Goal: Find specific page/section

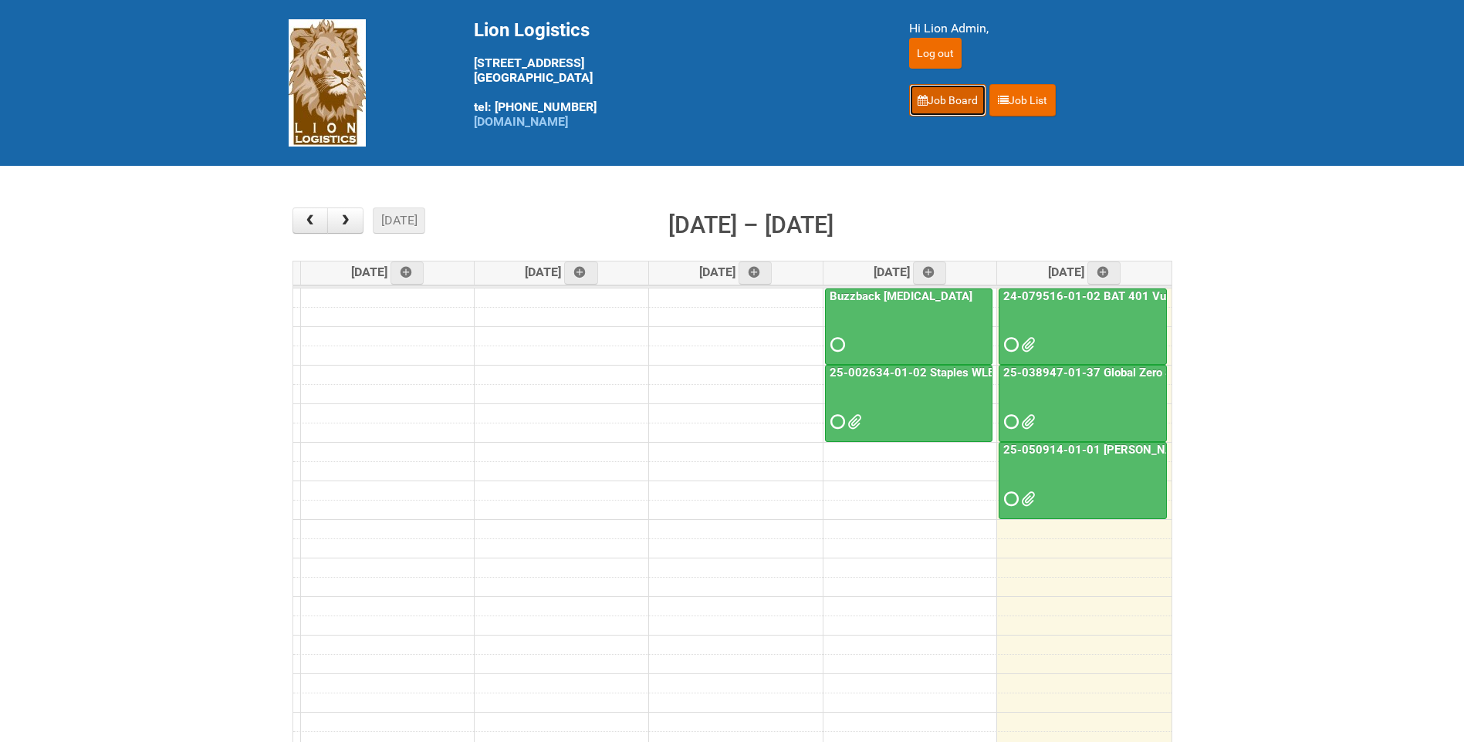
click at [950, 103] on link "Job Board" at bounding box center [947, 100] width 77 height 32
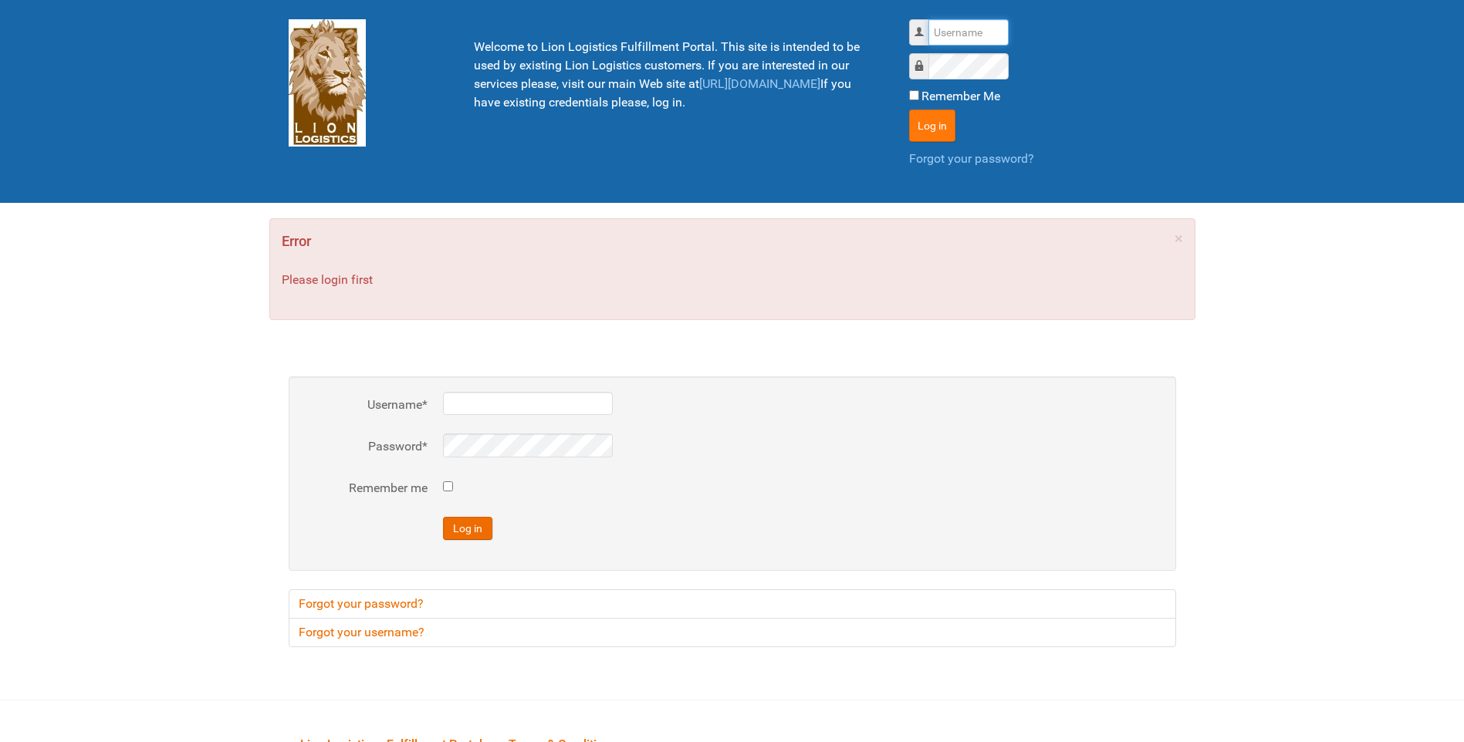
type input "lion"
drag, startPoint x: 940, startPoint y: 120, endPoint x: 957, endPoint y: 107, distance: 21.6
click at [940, 120] on button "Log in" at bounding box center [932, 126] width 46 height 32
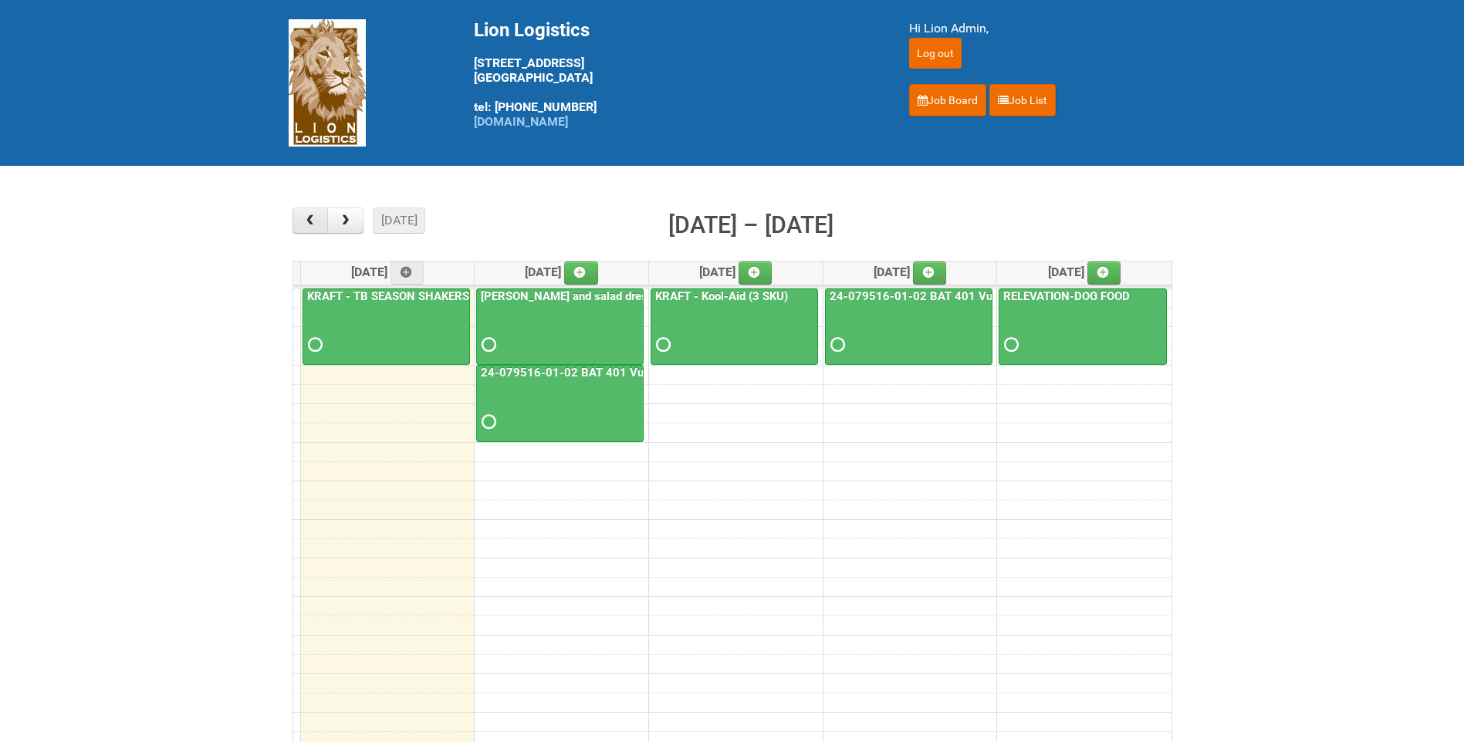
click at [312, 226] on span "button" at bounding box center [309, 220] width 15 height 12
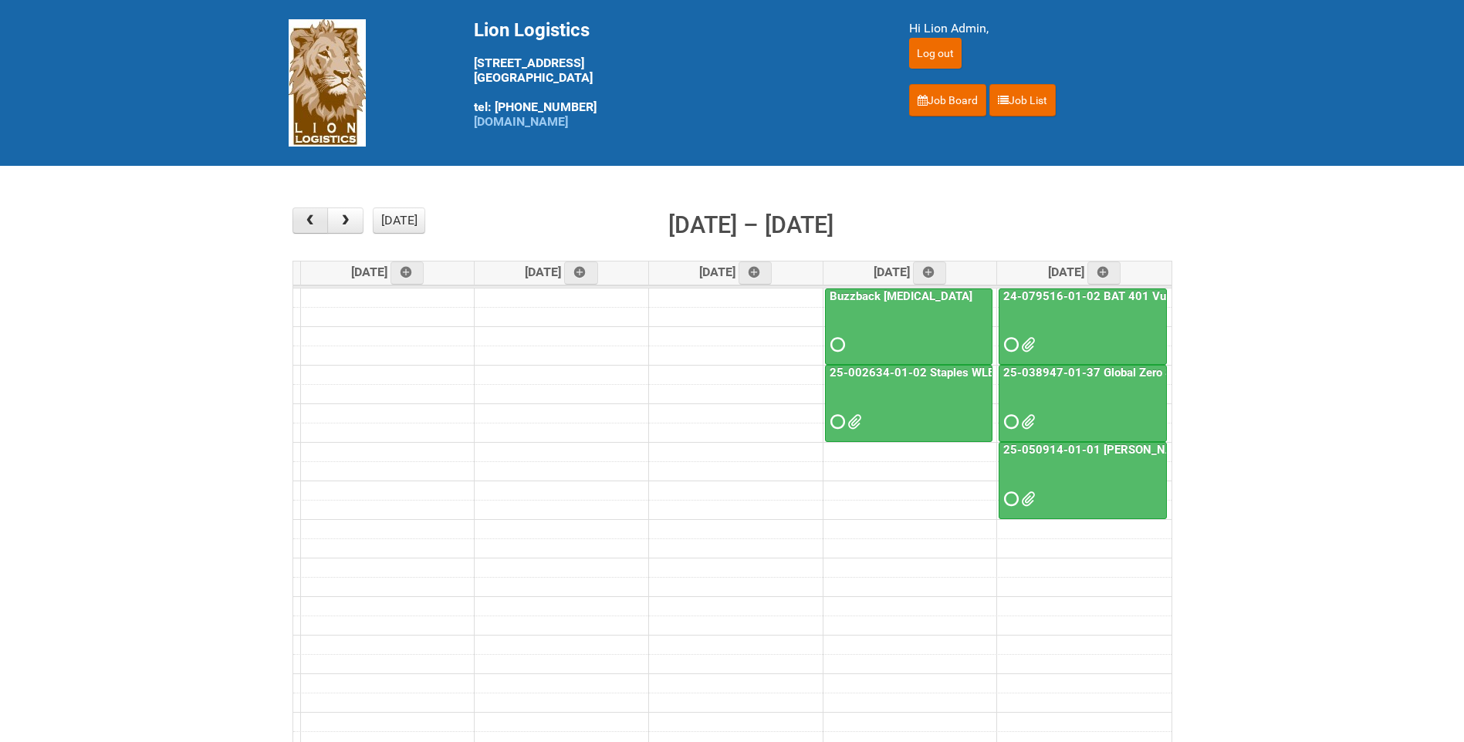
click at [312, 226] on span "button" at bounding box center [309, 220] width 15 height 12
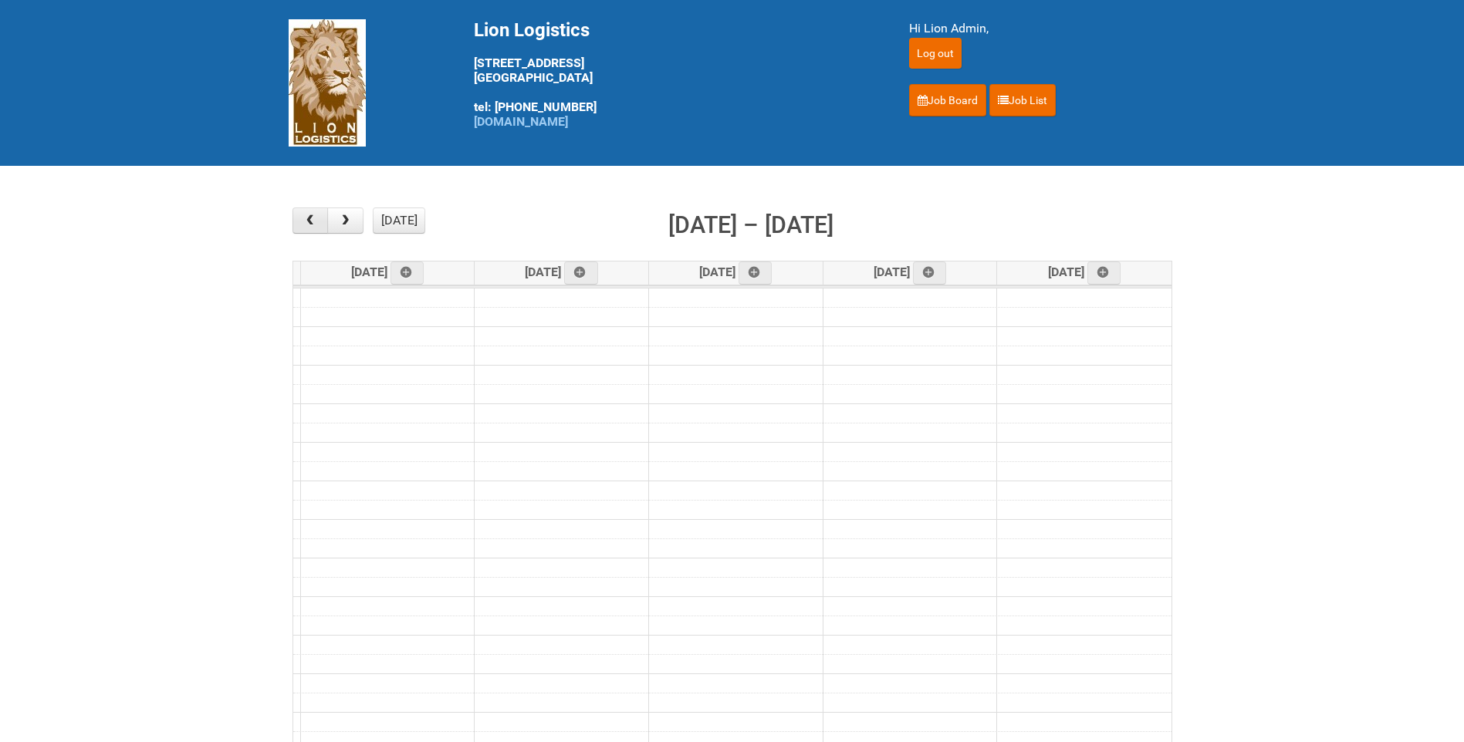
click at [312, 226] on span "button" at bounding box center [309, 220] width 15 height 12
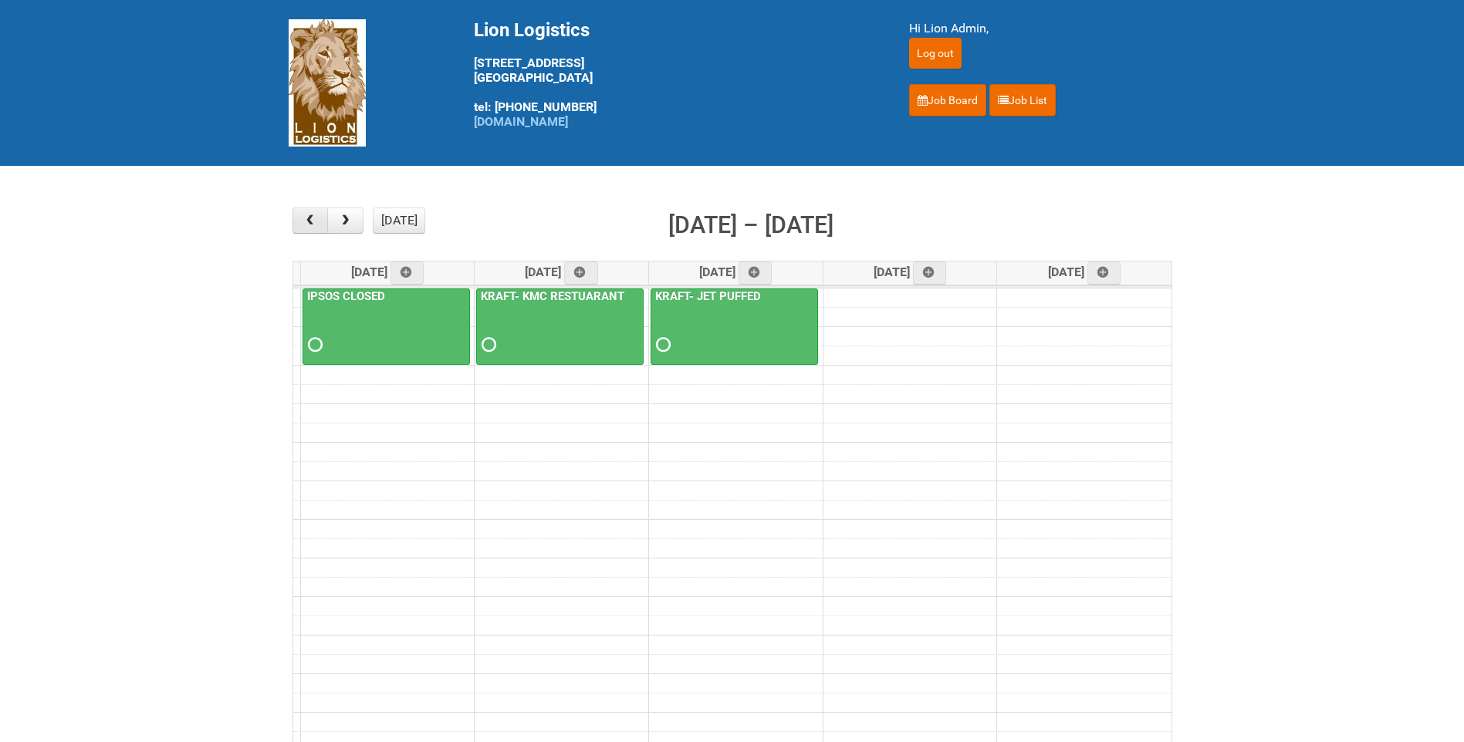
click at [312, 226] on span "button" at bounding box center [309, 220] width 15 height 12
